Goal: Navigation & Orientation: Find specific page/section

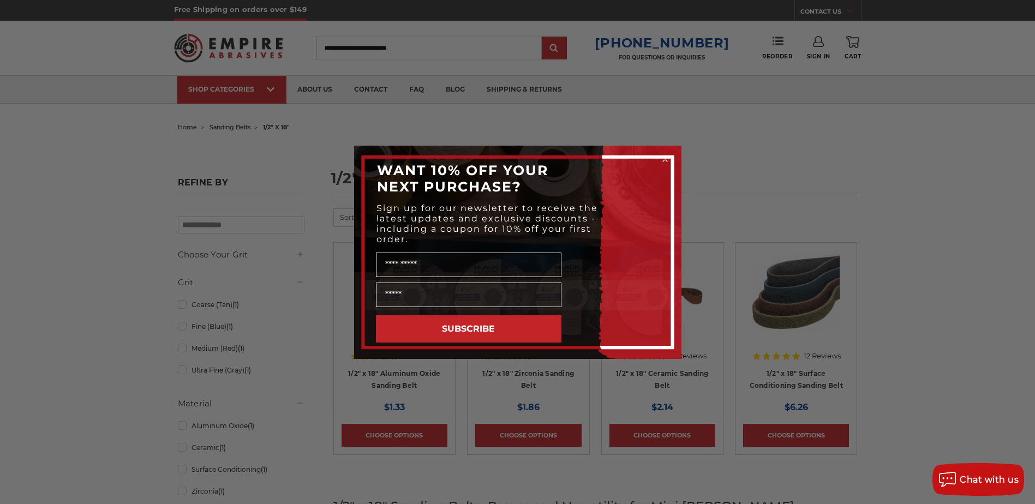
click at [127, 141] on div "Close dialog WANT 10% OFF YOUR NEXT PURCHASE? Sign up for our newsletter to rec…" at bounding box center [517, 252] width 1035 height 504
click at [665, 155] on circle "Close dialog" at bounding box center [664, 159] width 10 height 10
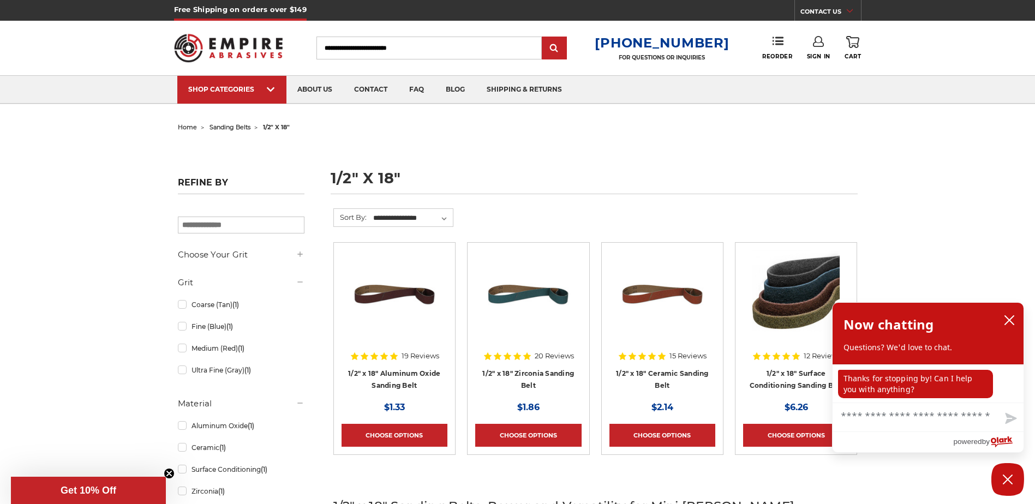
click at [185, 128] on span "home" at bounding box center [187, 127] width 19 height 8
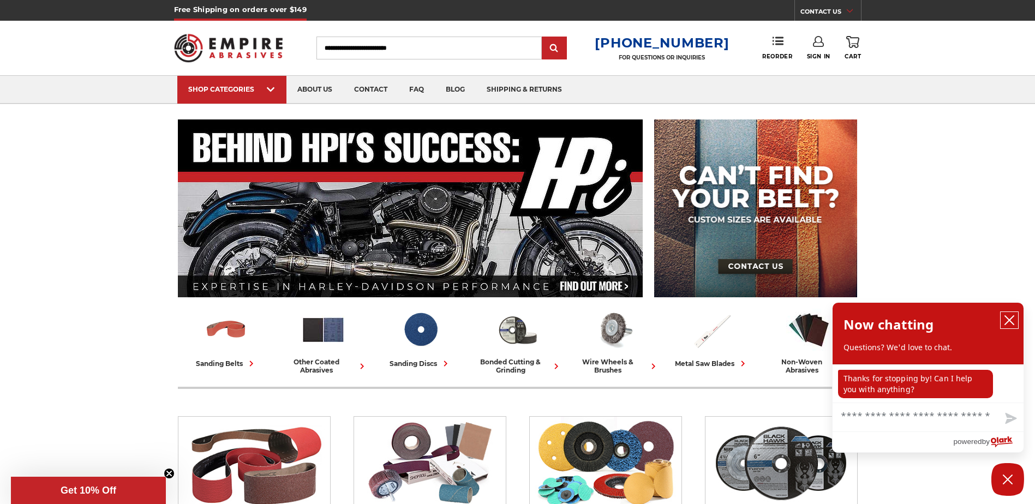
click at [1012, 317] on icon "close chatbox" at bounding box center [1009, 320] width 11 height 11
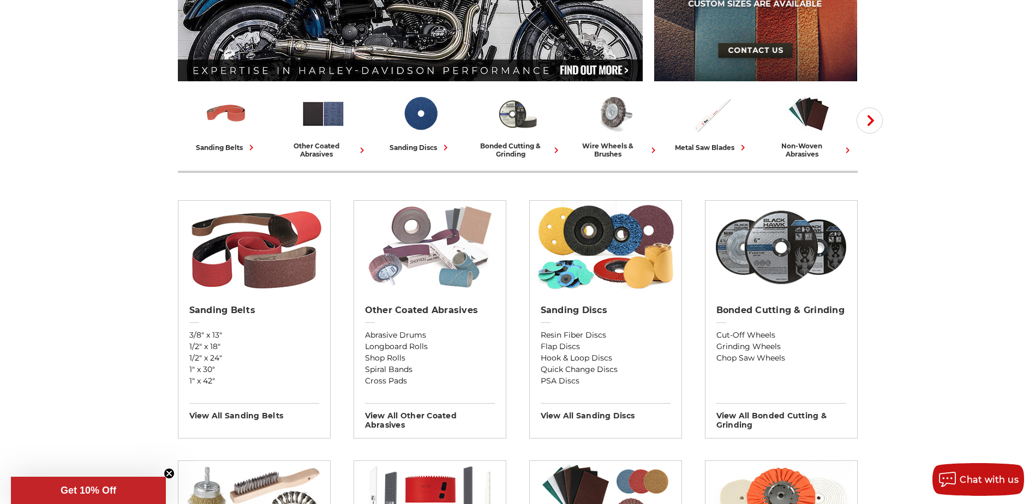
scroll to position [217, 0]
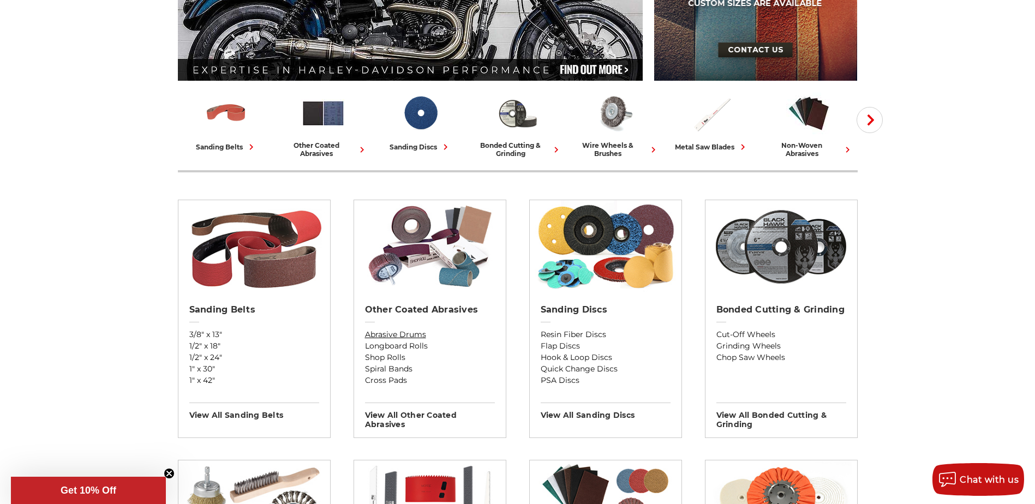
click at [383, 337] on link "Abrasive Drums" at bounding box center [430, 334] width 130 height 11
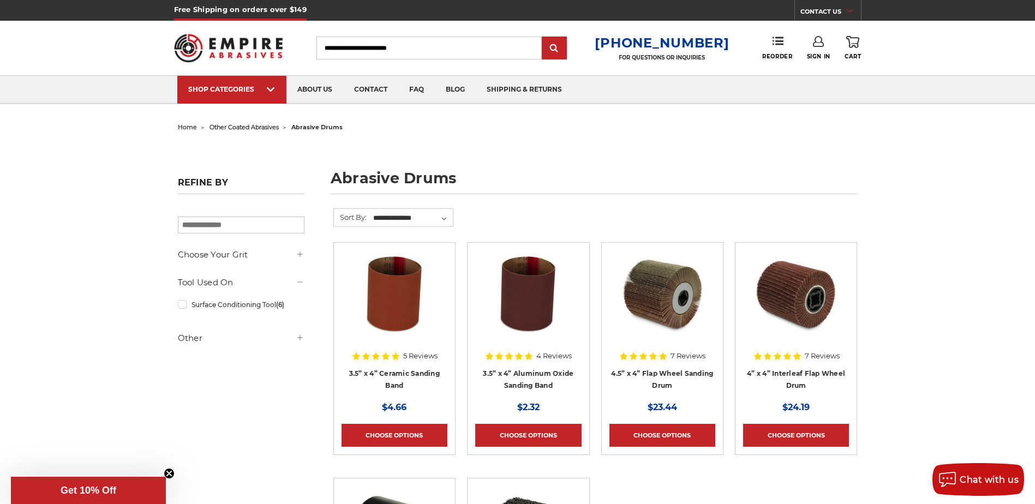
drag, startPoint x: 50, startPoint y: 291, endPoint x: 72, endPoint y: 287, distance: 22.7
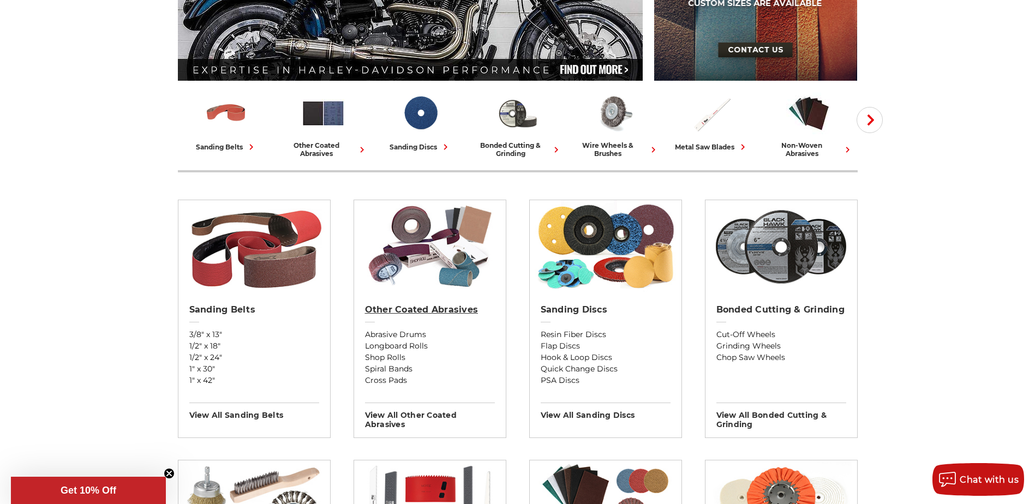
click at [398, 308] on h2 "Other Coated Abrasives" at bounding box center [430, 309] width 130 height 11
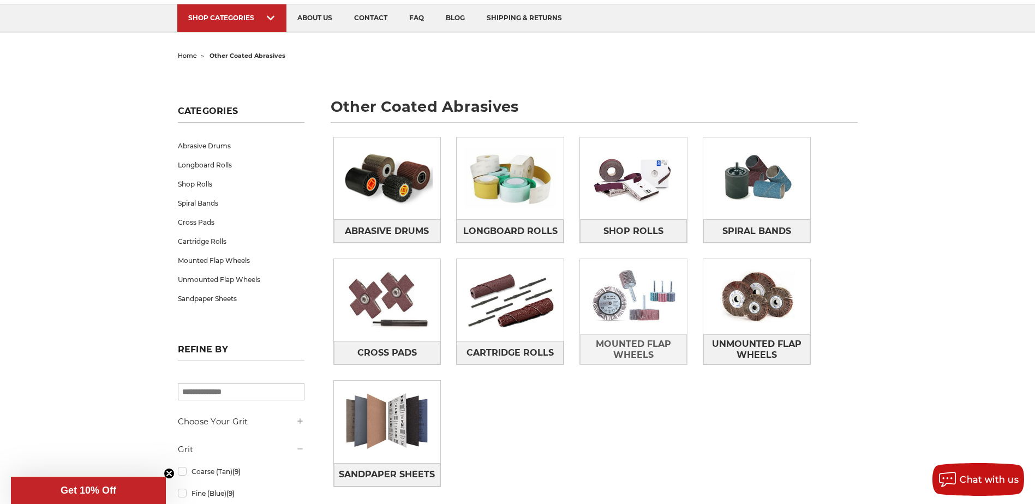
scroll to position [72, 0]
click at [629, 348] on span "Mounted Flap Wheels" at bounding box center [633, 348] width 106 height 29
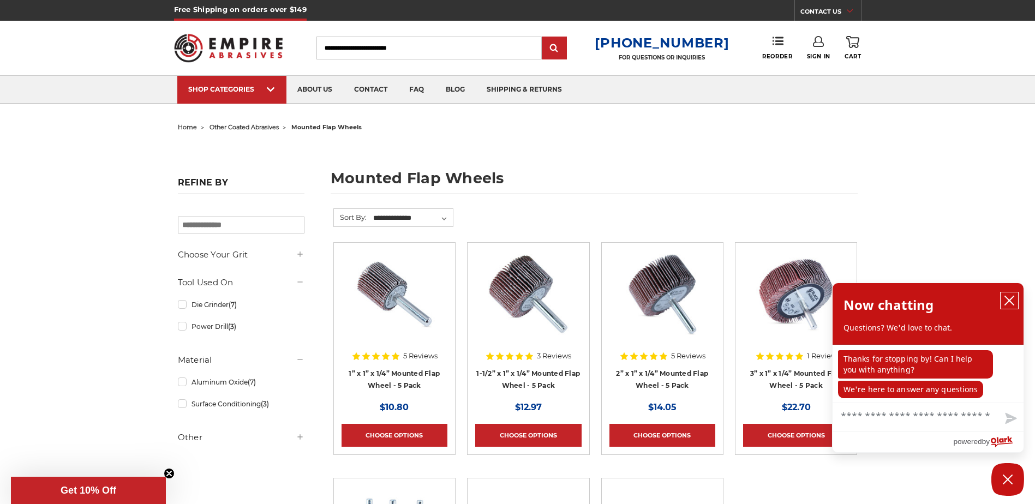
click at [1010, 300] on icon "close chatbox" at bounding box center [1009, 300] width 9 height 9
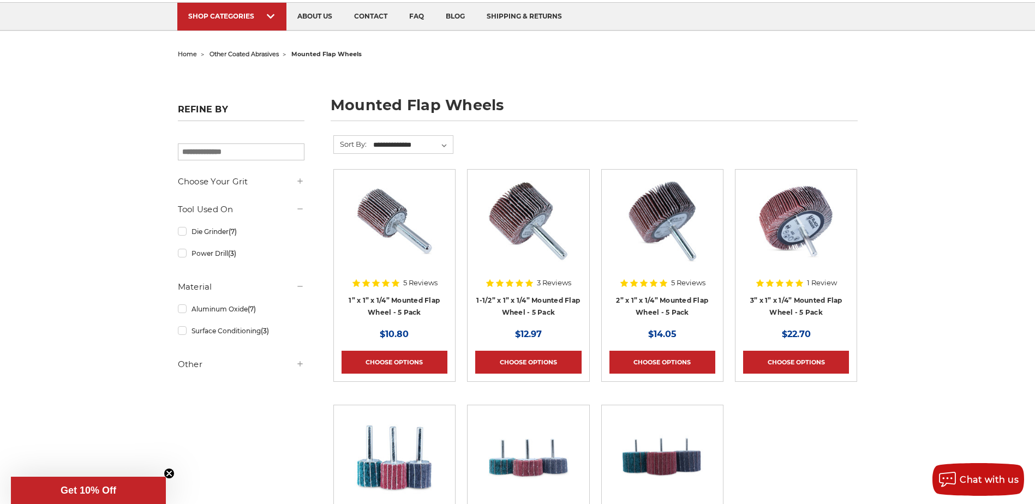
scroll to position [73, 0]
